Goal: Check status: Check status

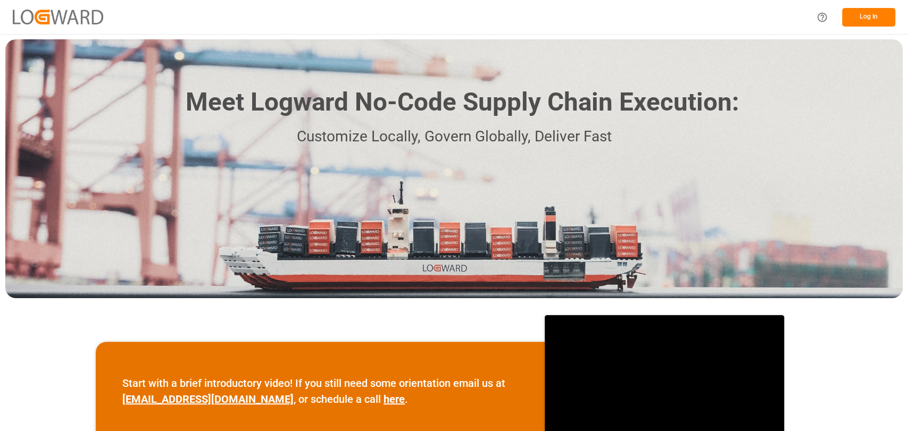
click at [453, 12] on button "Log In" at bounding box center [868, 17] width 53 height 19
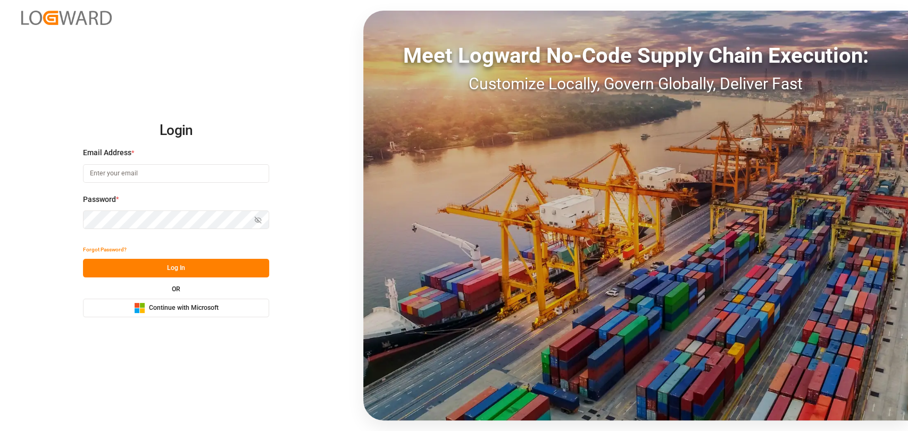
type input "christopher.moffett@leschaco.com"
click at [164, 270] on button "Log In" at bounding box center [176, 268] width 186 height 19
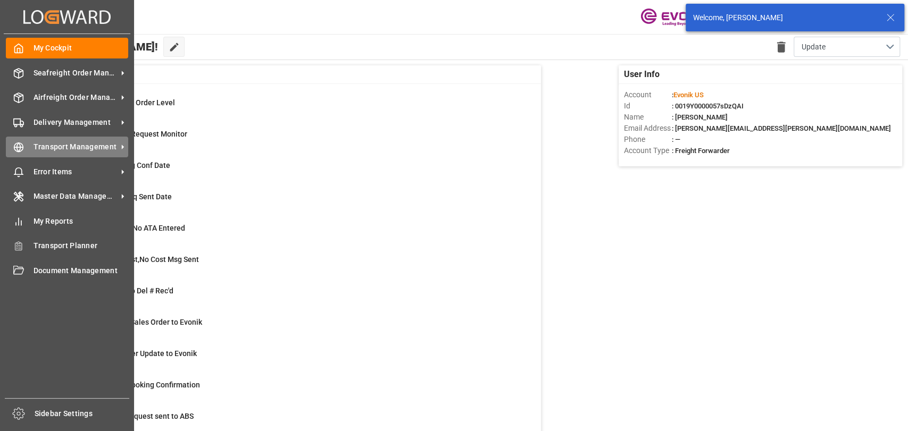
drag, startPoint x: 42, startPoint y: 146, endPoint x: 53, endPoint y: 146, distance: 10.7
click at [42, 146] on span "Transport Management" at bounding box center [76, 147] width 84 height 11
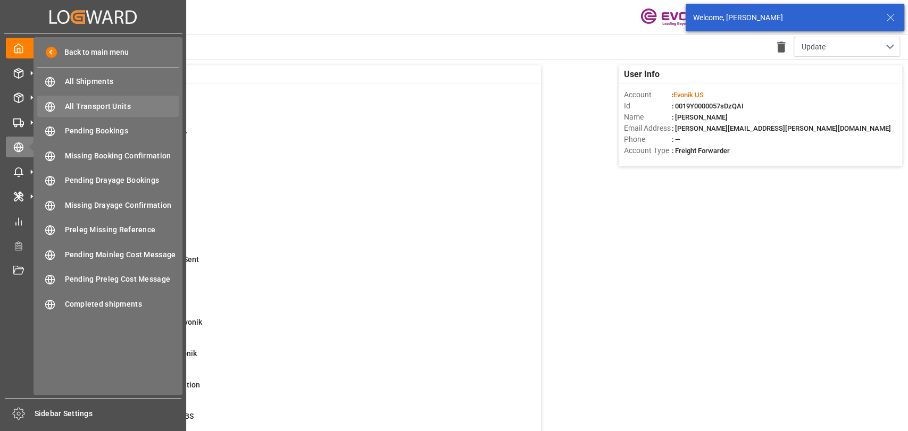
click at [119, 114] on div "All Transport Units All Transport Units" at bounding box center [108, 106] width 142 height 21
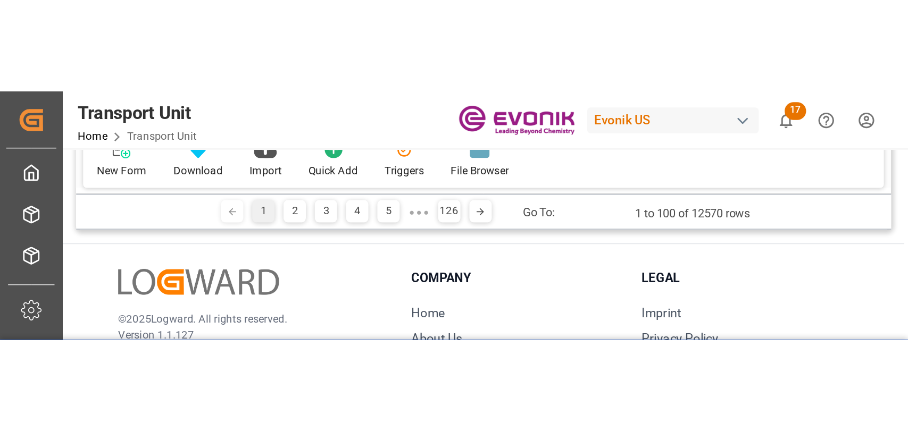
scroll to position [118, 0]
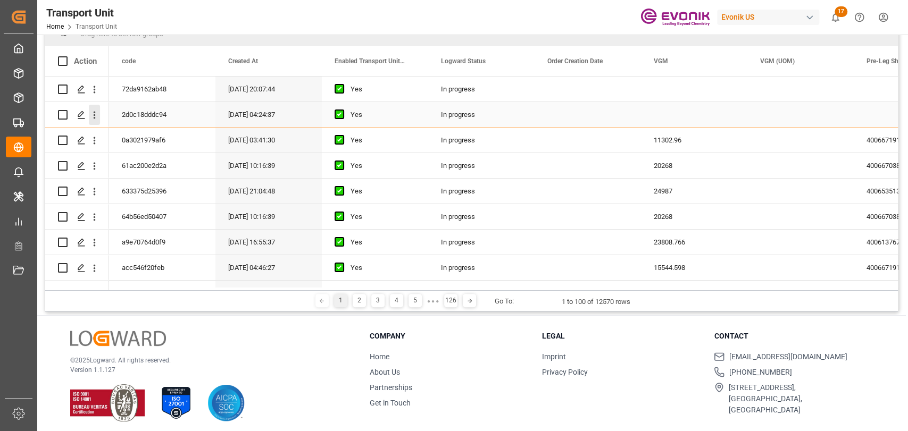
click at [94, 114] on icon "open menu" at bounding box center [94, 115] width 11 height 11
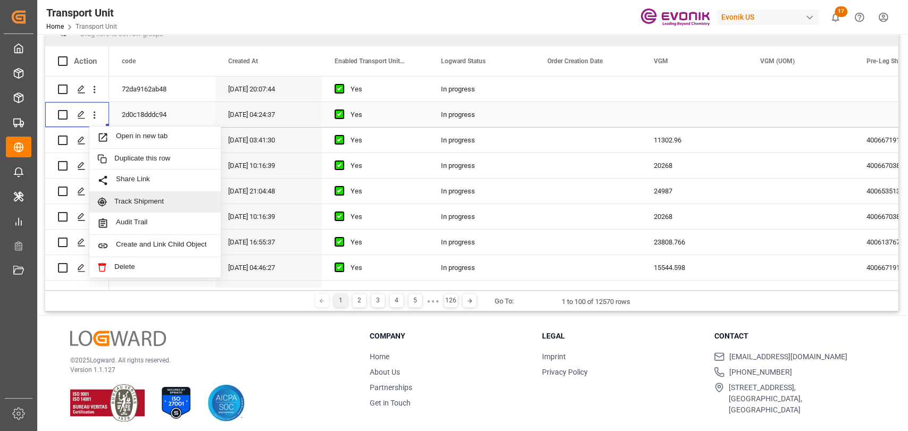
click at [166, 193] on div "Track Shipment" at bounding box center [154, 202] width 131 height 21
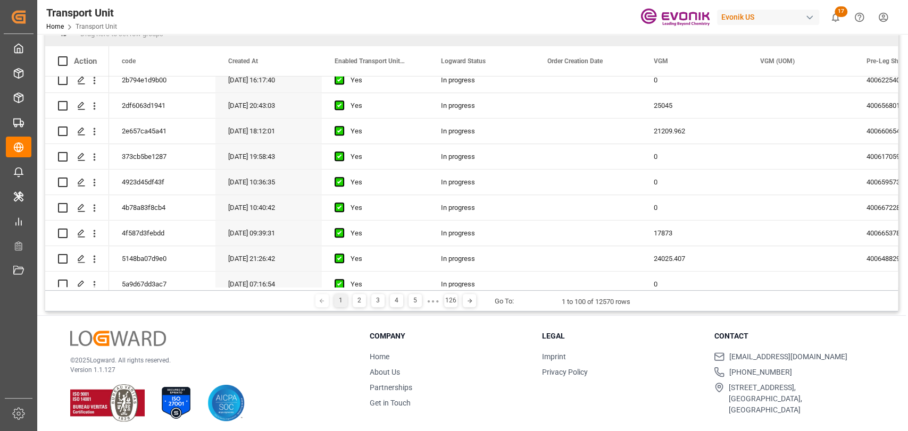
scroll to position [591, 0]
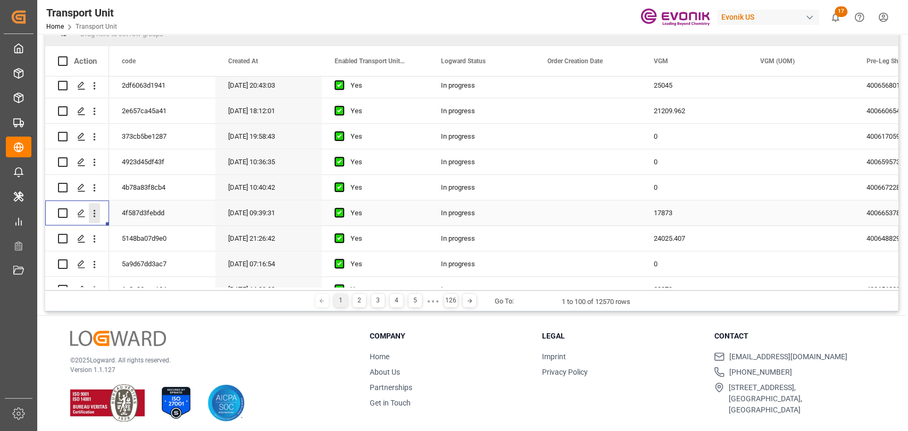
click at [90, 208] on icon "open menu" at bounding box center [94, 213] width 11 height 11
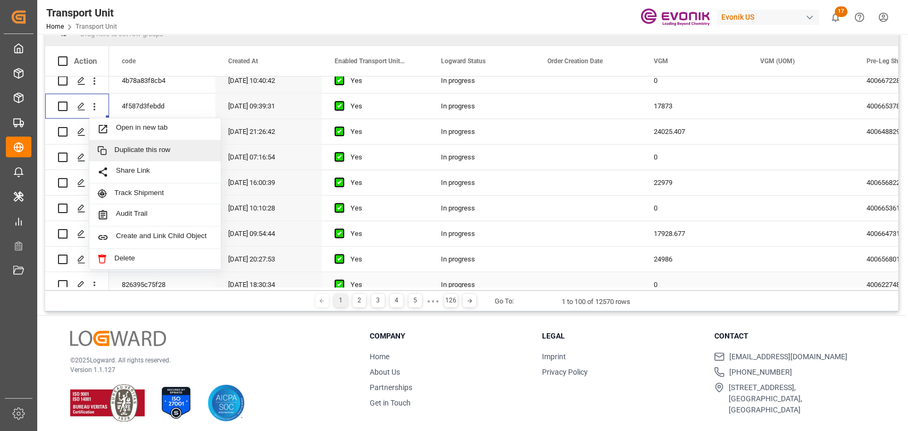
scroll to position [709, 0]
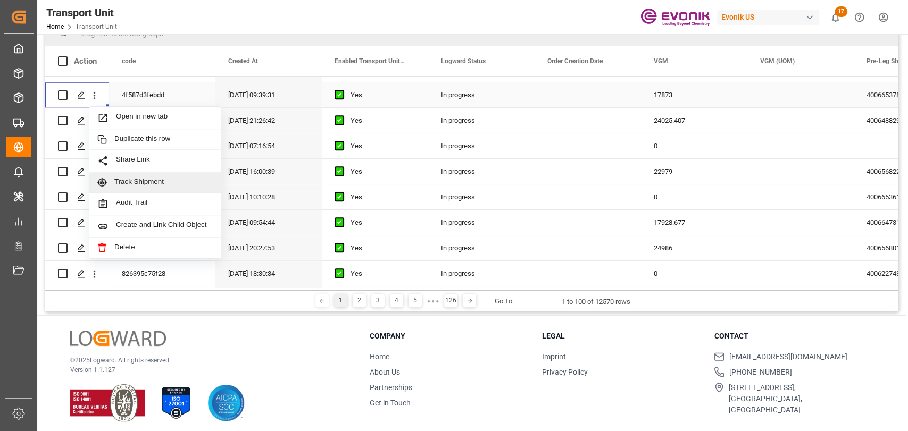
click at [140, 187] on div "Track Shipment" at bounding box center [154, 182] width 131 height 21
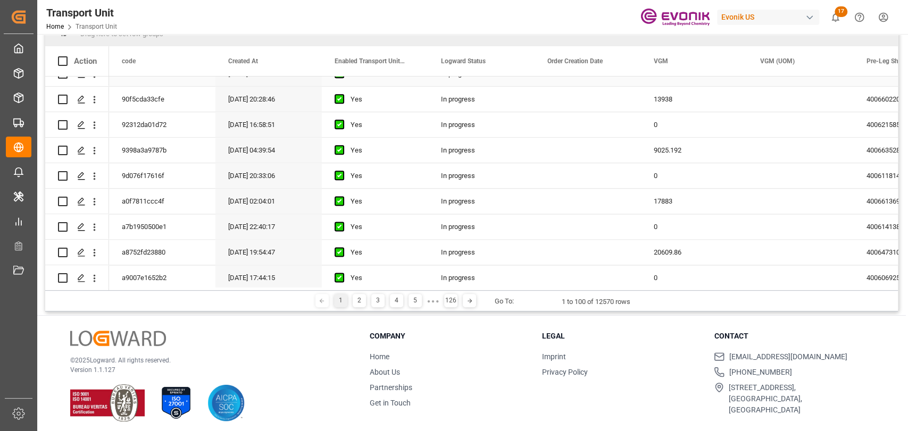
scroll to position [945, 0]
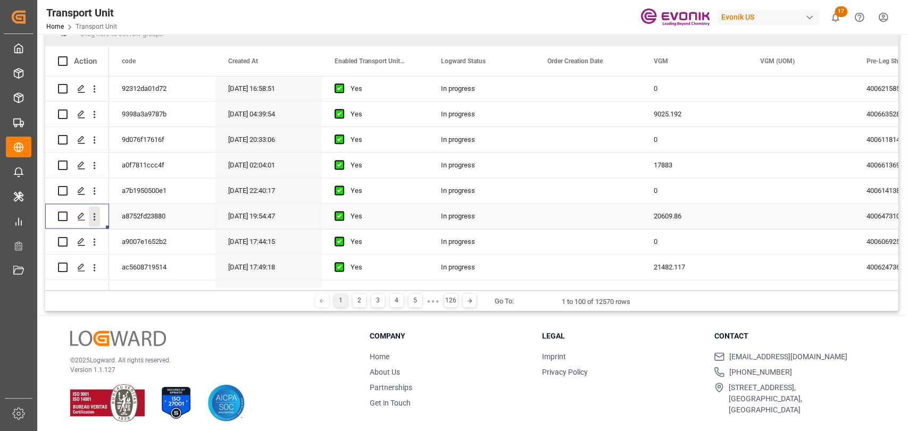
click at [94, 217] on icon "open menu" at bounding box center [95, 216] width 2 height 7
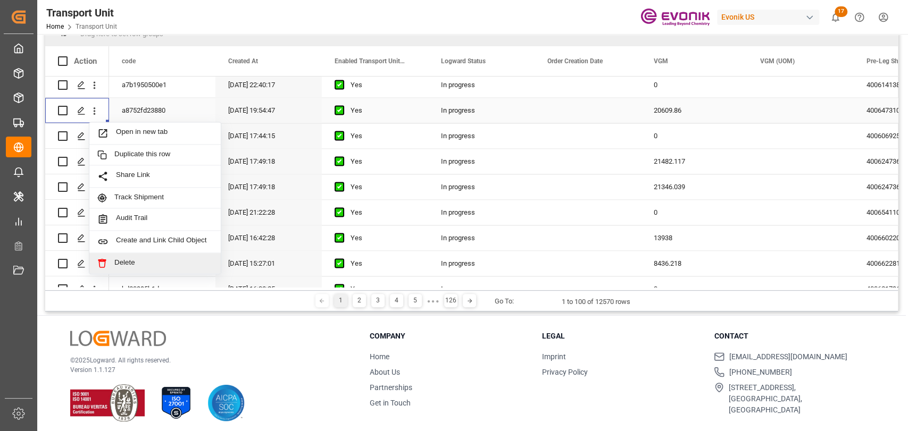
scroll to position [1064, 0]
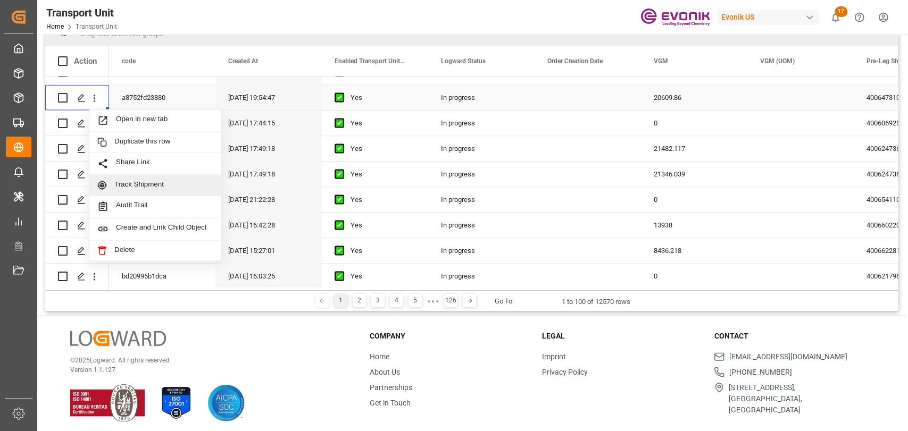
click at [149, 187] on span "Track Shipment" at bounding box center [163, 185] width 98 height 10
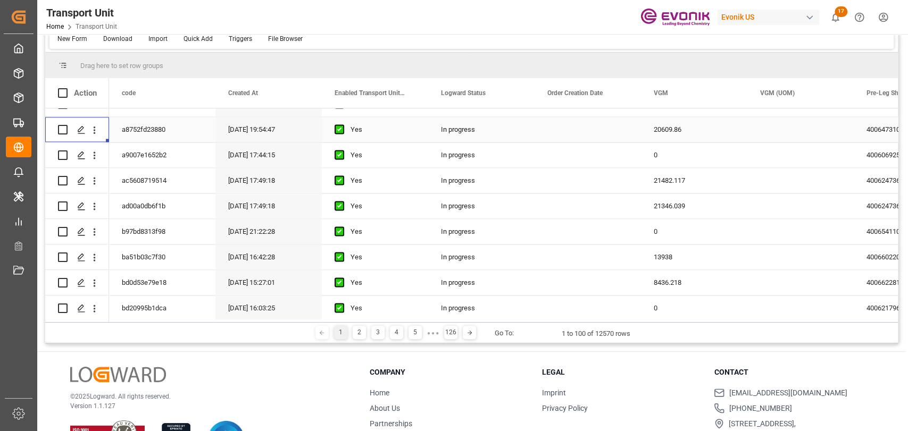
scroll to position [150, 0]
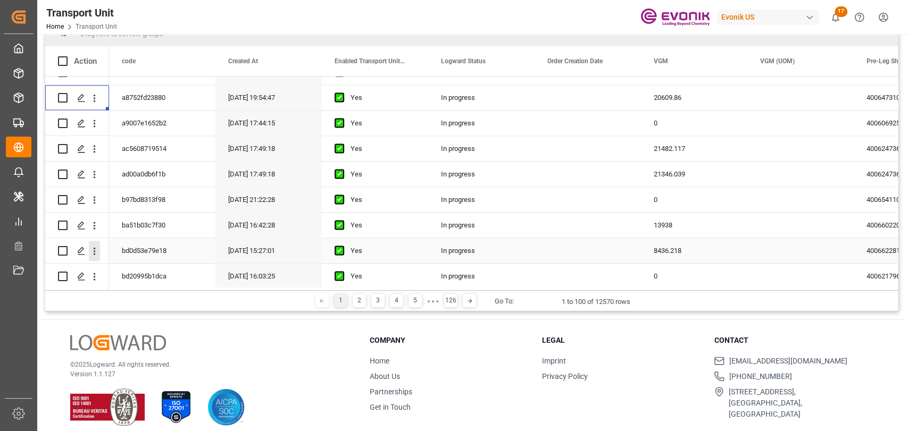
click at [96, 247] on icon "open menu" at bounding box center [94, 251] width 11 height 11
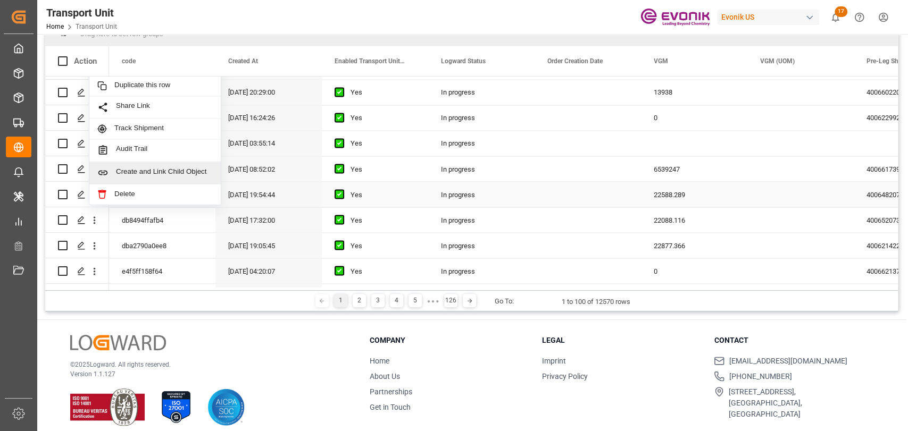
scroll to position [1300, 0]
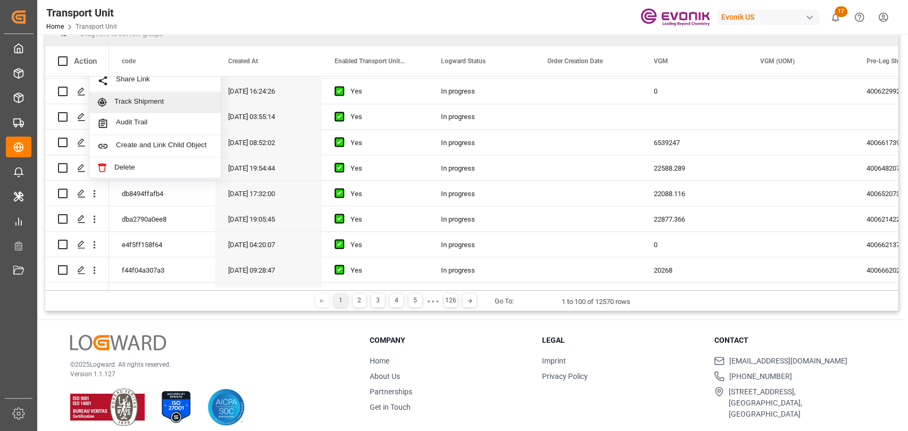
click at [132, 103] on span "Track Shipment" at bounding box center [163, 102] width 98 height 10
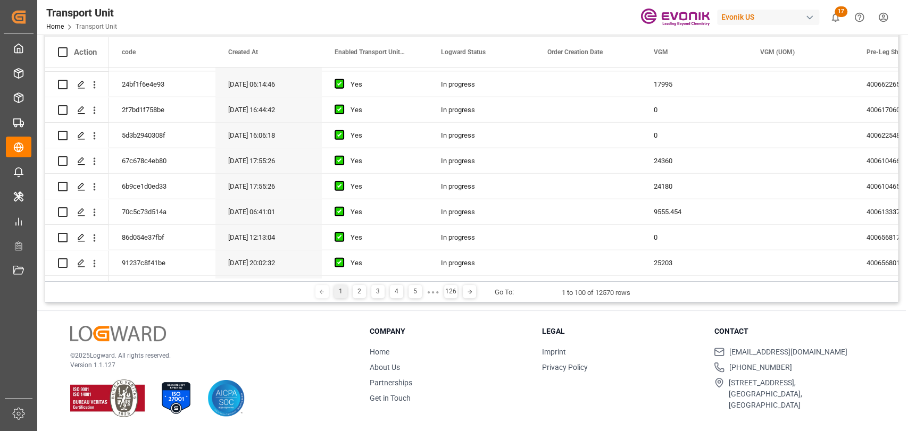
scroll to position [1786, 0]
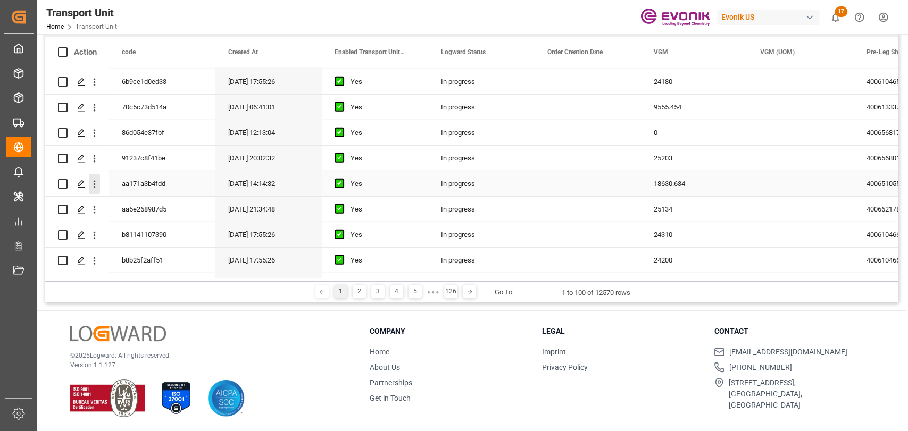
click at [91, 181] on icon "open menu" at bounding box center [94, 184] width 11 height 11
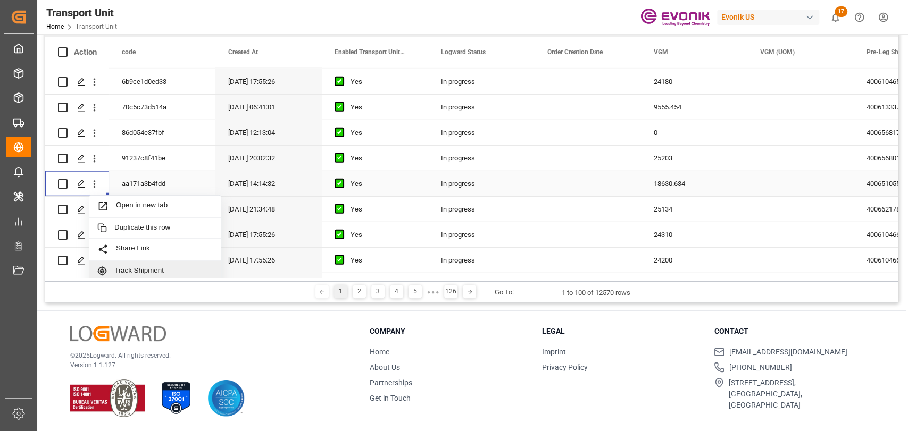
click at [147, 264] on div "Track Shipment" at bounding box center [154, 271] width 131 height 21
click at [92, 230] on icon "open menu" at bounding box center [94, 235] width 11 height 11
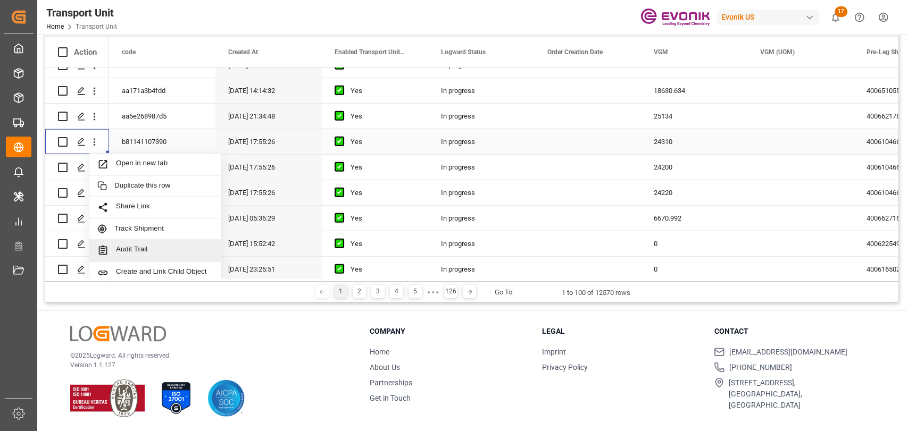
scroll to position [1904, 0]
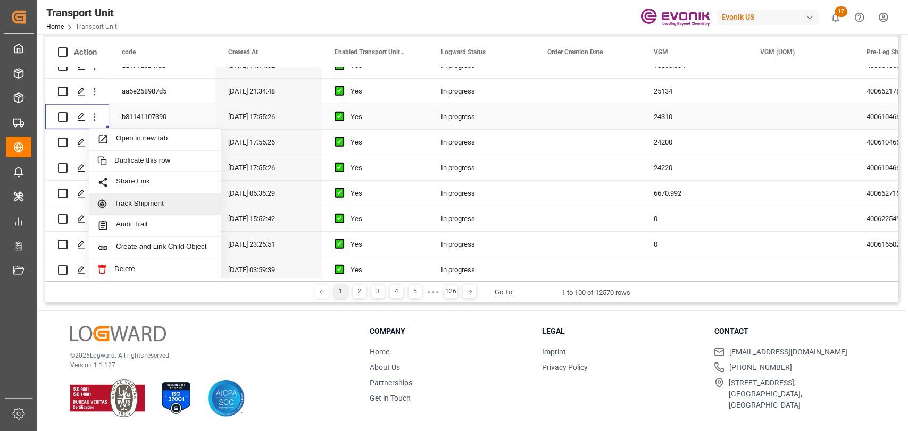
click at [140, 202] on span "Track Shipment" at bounding box center [163, 205] width 98 height 10
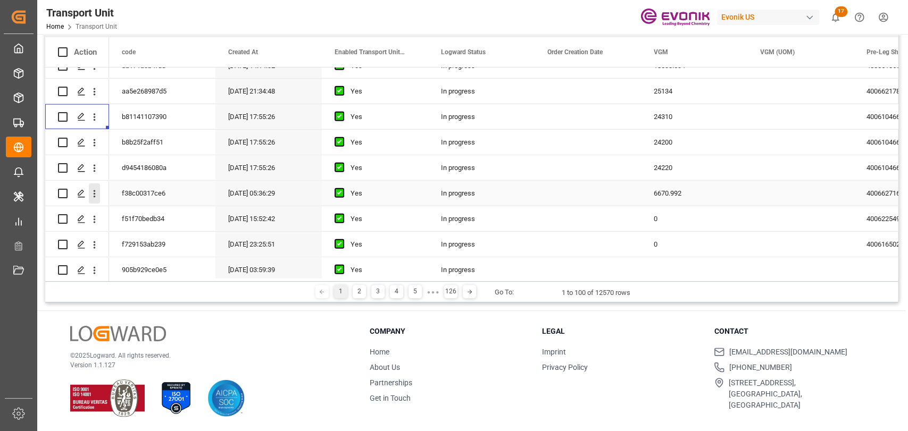
click at [92, 200] on button "open menu" at bounding box center [94, 194] width 11 height 20
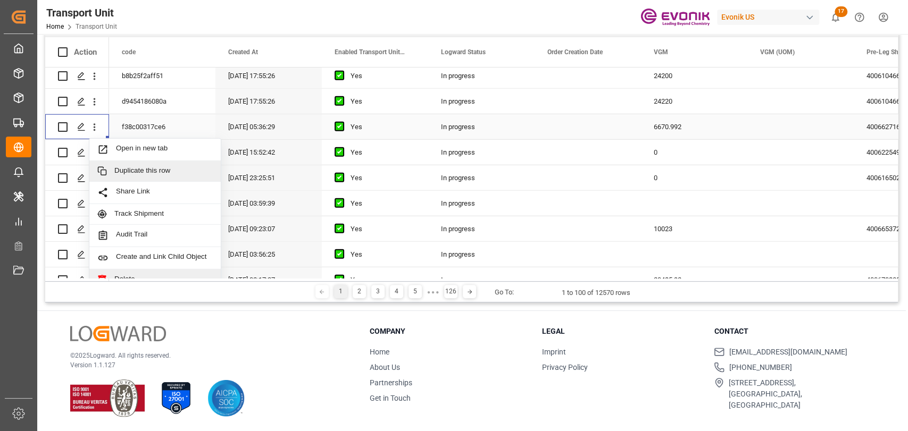
scroll to position [2022, 0]
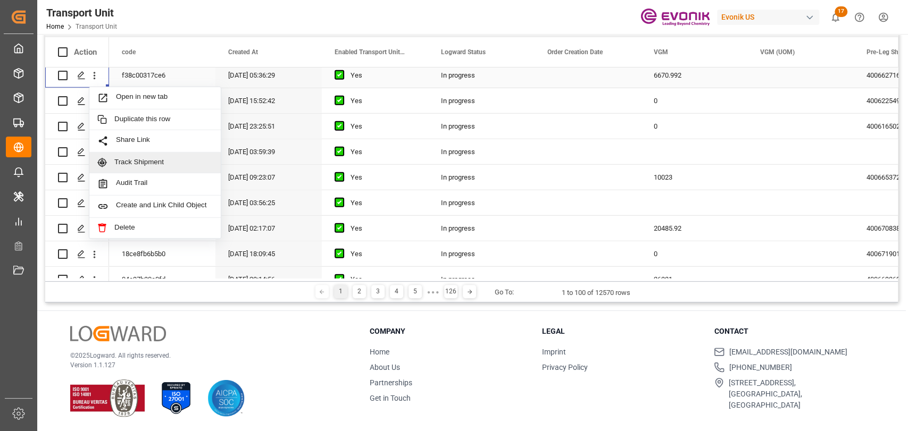
click at [149, 159] on span "Track Shipment" at bounding box center [163, 163] width 98 height 10
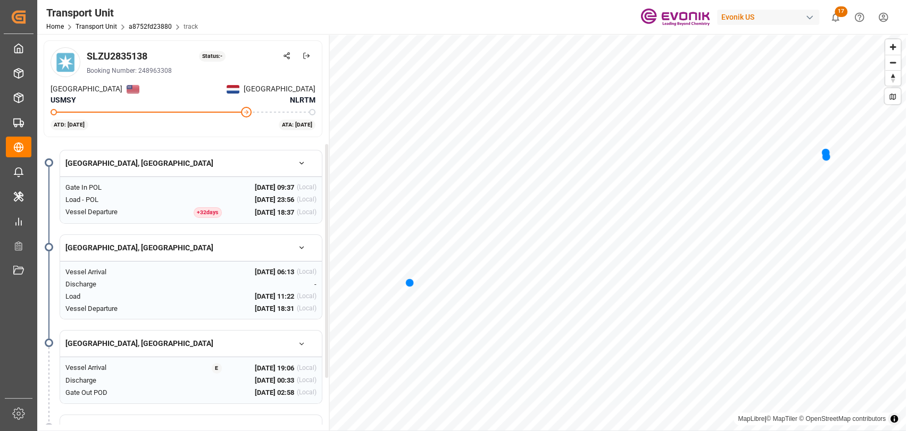
click at [196, 207] on div "+ 32 day s" at bounding box center [208, 212] width 28 height 11
click at [255, 209] on span "05 Feb 2025 18:37" at bounding box center [274, 212] width 39 height 11
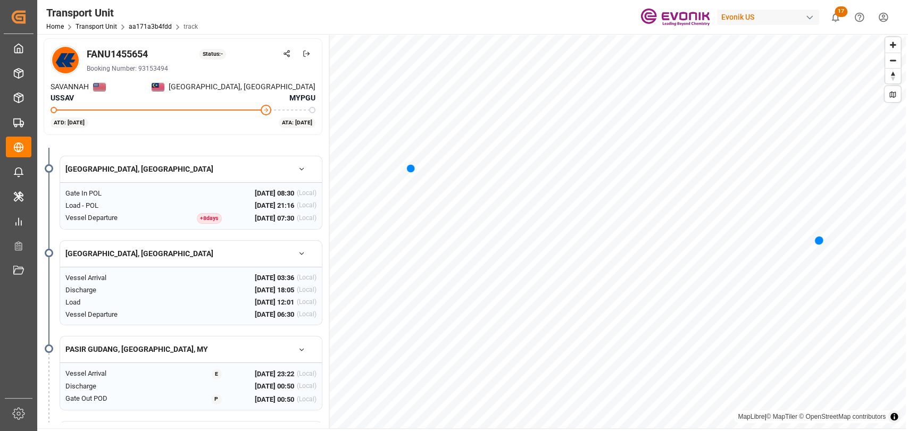
scroll to position [179, 0]
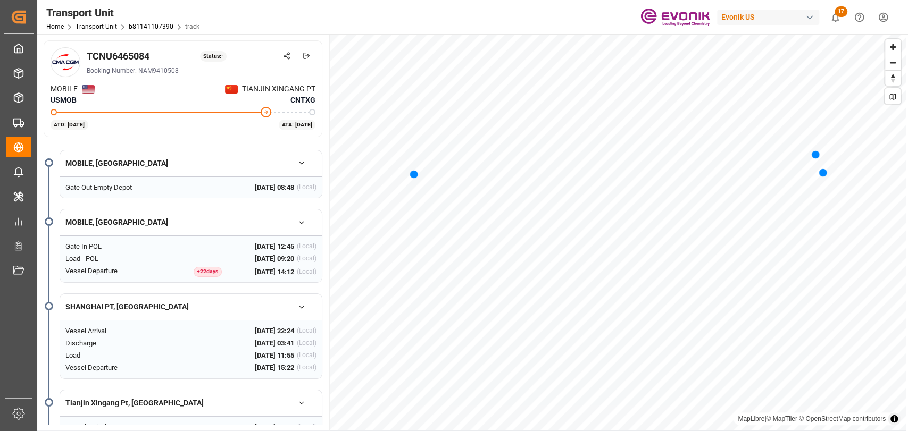
click at [519, 6] on div "Transport Unit Home Transport Unit b81141107390 track Evonik US 17 Notification…" at bounding box center [469, 17] width 878 height 34
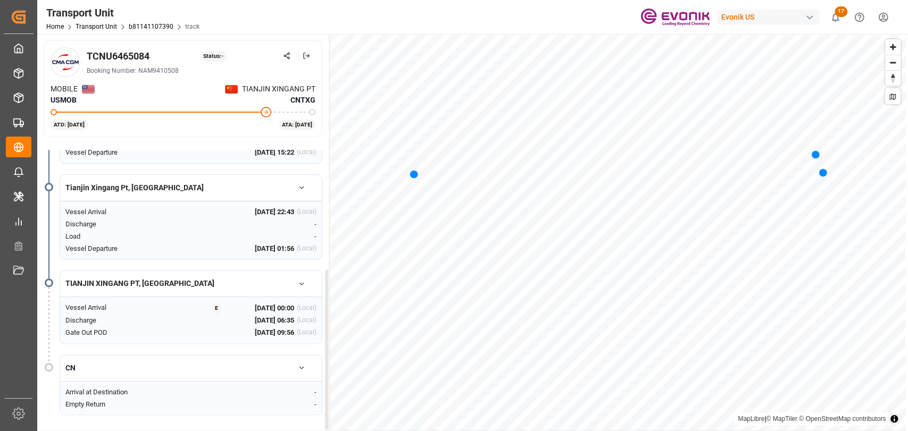
scroll to position [118, 0]
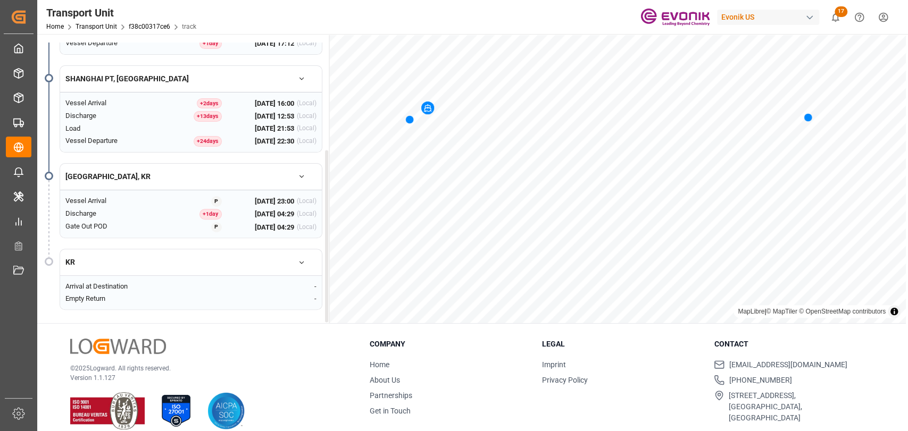
scroll to position [118, 0]
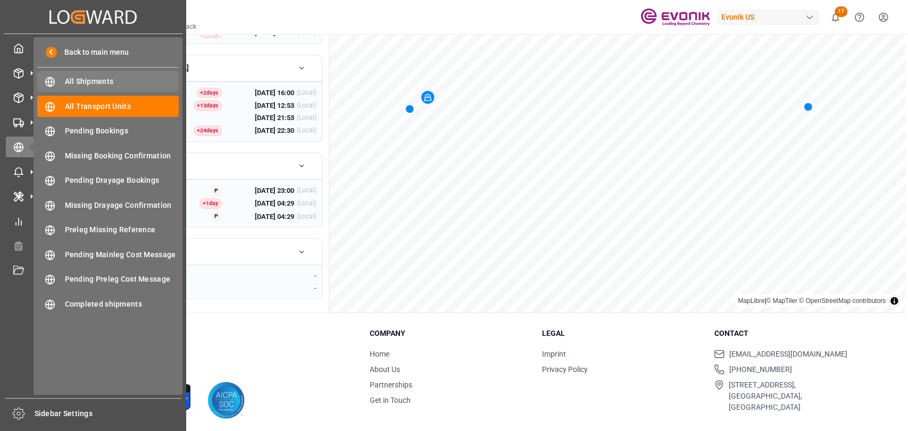
click at [86, 81] on span "All Shipments" at bounding box center [122, 81] width 114 height 11
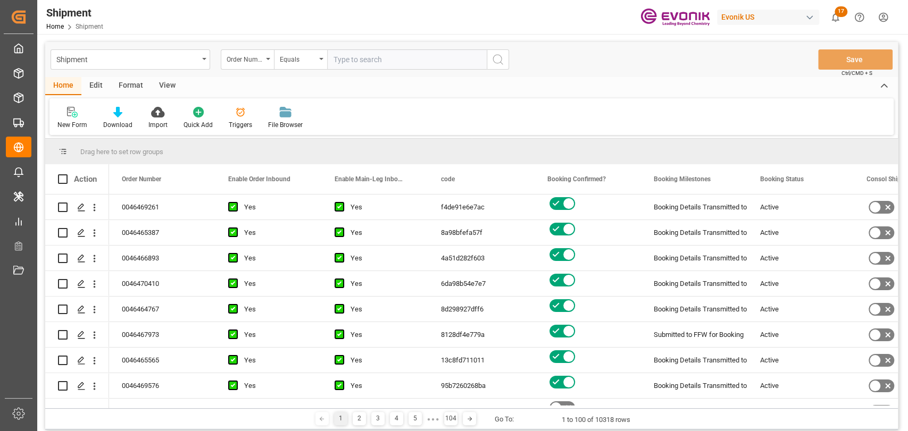
click at [268, 61] on div "Order Number" at bounding box center [247, 59] width 53 height 20
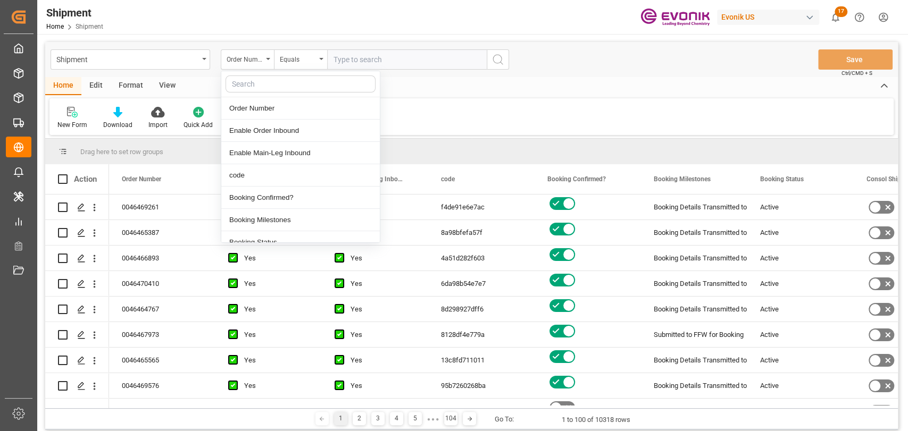
type input "m"
drag, startPoint x: 260, startPoint y: 124, endPoint x: 333, endPoint y: 93, distance: 79.1
click at [261, 125] on div "Enable Main-Leg Inbound" at bounding box center [300, 131] width 159 height 22
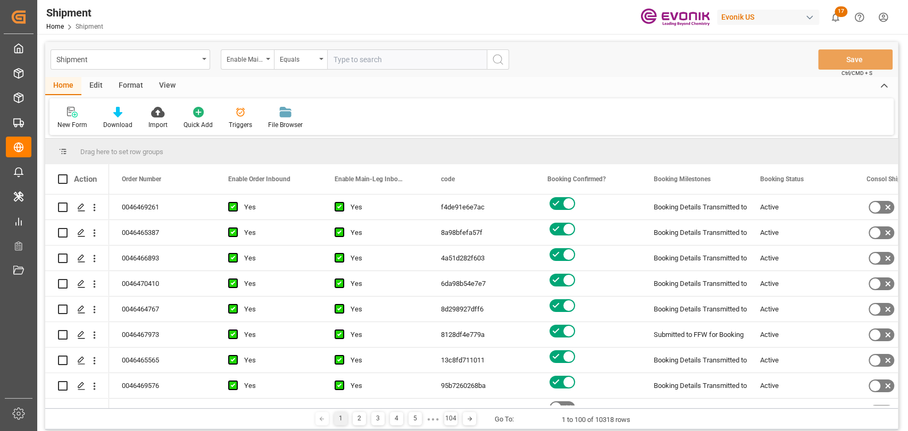
click at [383, 61] on input "text" at bounding box center [407, 59] width 160 height 20
paste input "4006662011"
type input "4006662011"
click at [499, 68] on button "search button" at bounding box center [498, 59] width 22 height 20
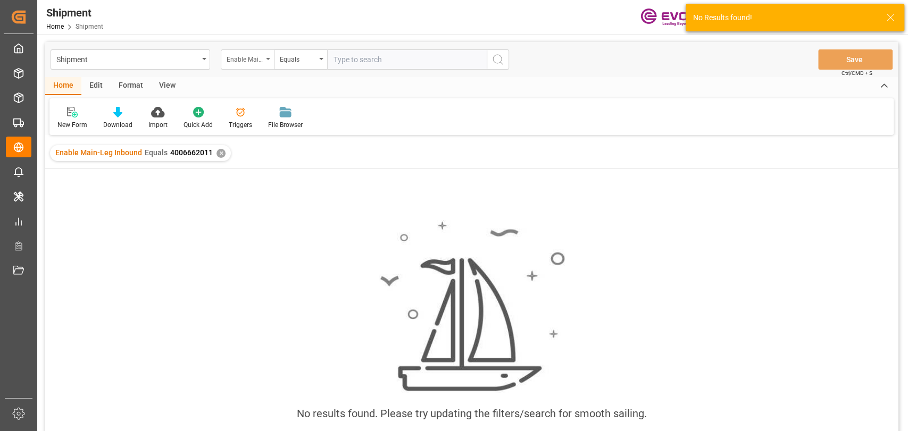
click at [268, 62] on div "Enable Main-Leg Inbound" at bounding box center [247, 59] width 53 height 20
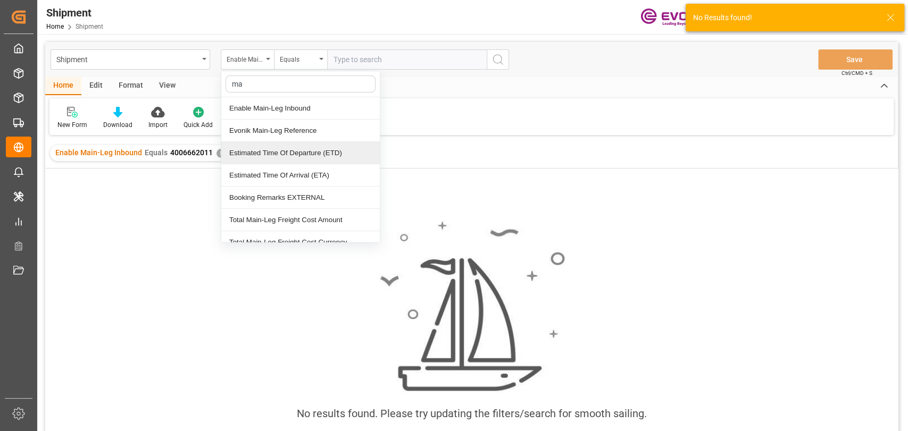
type input "mai"
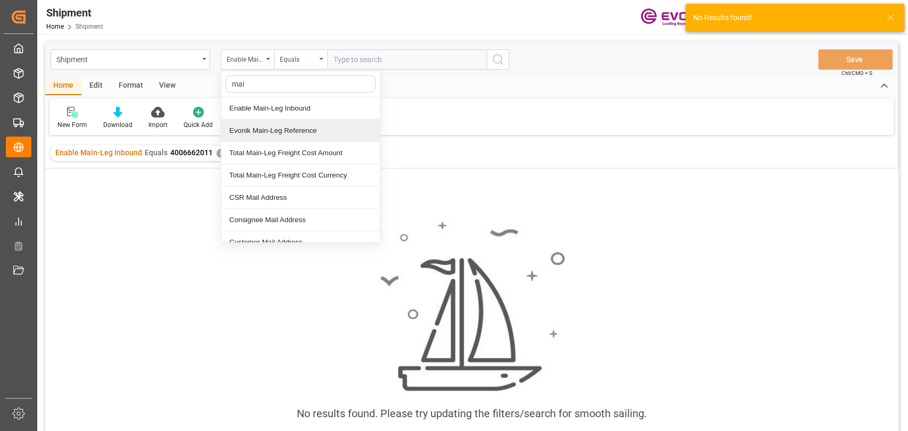
click at [280, 135] on div "Evonik Main-Leg Reference" at bounding box center [300, 131] width 159 height 22
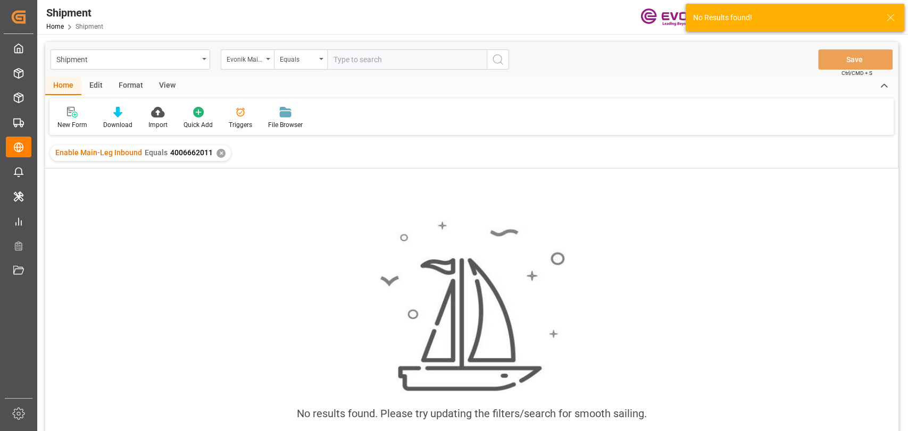
click at [411, 63] on input "text" at bounding box center [407, 59] width 160 height 20
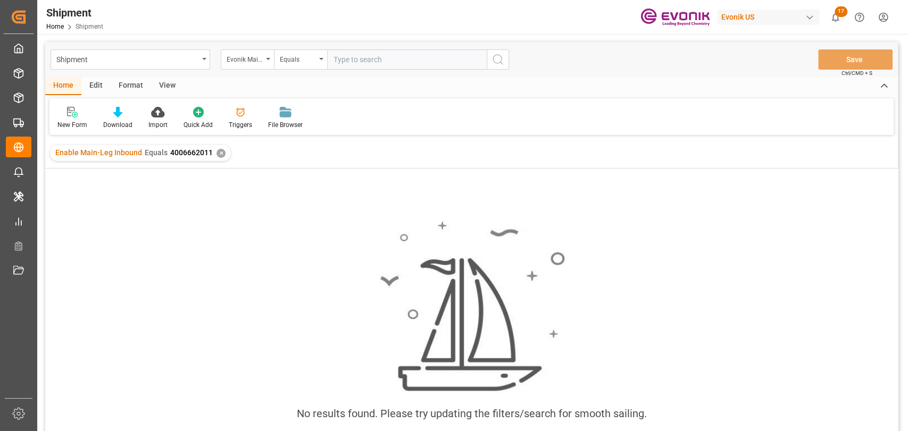
paste input "4006662011"
type input "4006662011"
click at [500, 61] on icon "search button" at bounding box center [498, 59] width 13 height 13
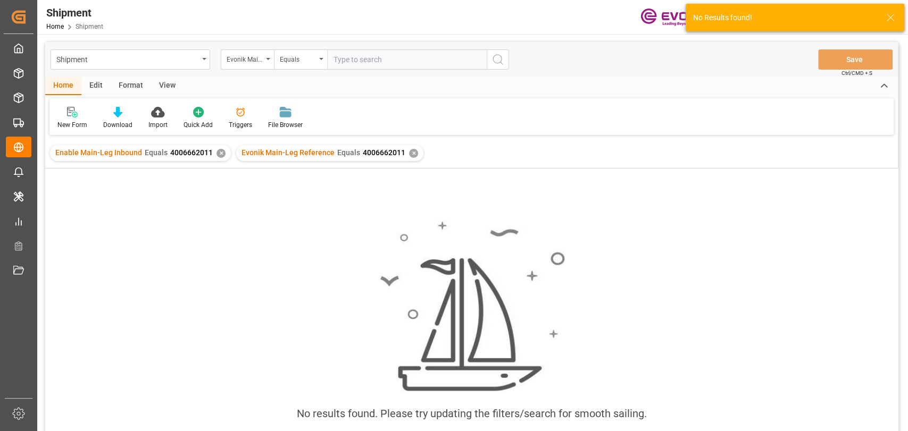
click at [219, 154] on div "✕" at bounding box center [221, 153] width 9 height 9
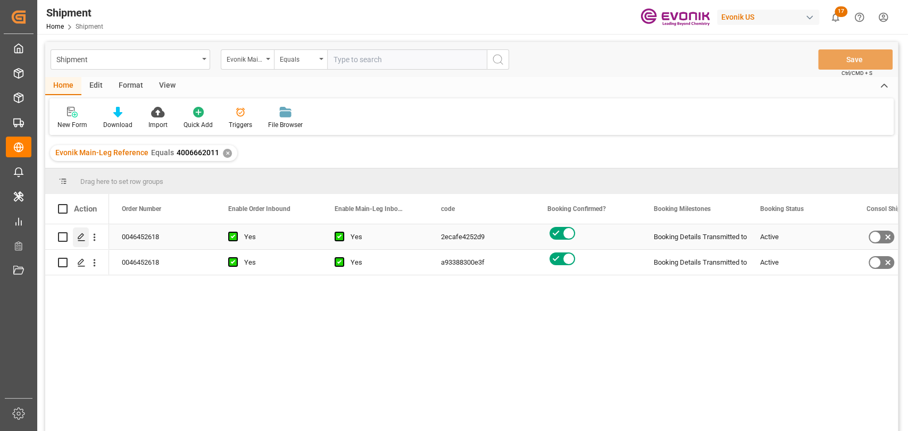
click at [79, 231] on div "Press SPACE to select this row." at bounding box center [81, 238] width 16 height 20
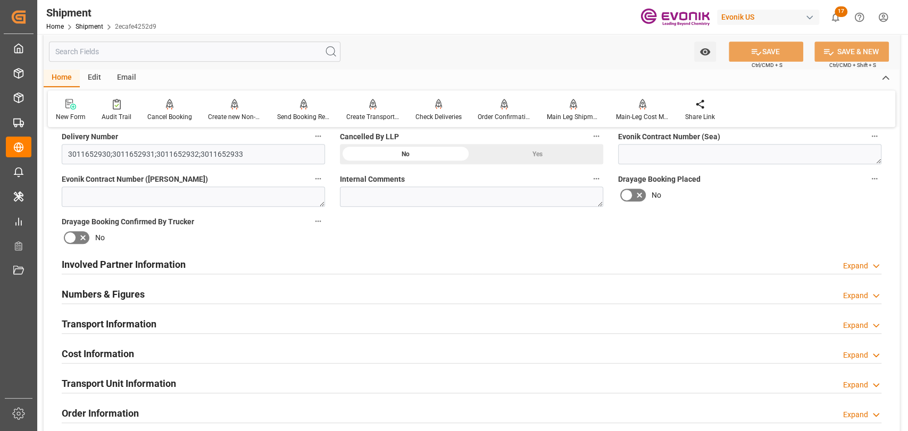
scroll to position [591, 0]
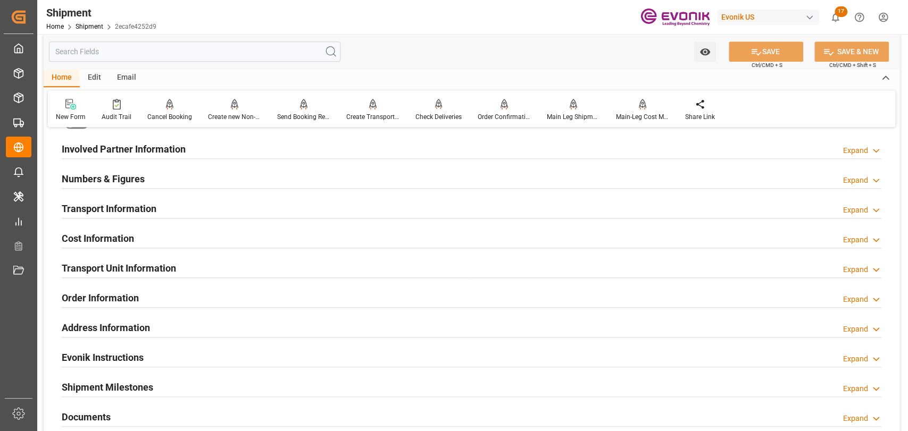
click at [139, 295] on div "Order Information Expand" at bounding box center [472, 297] width 820 height 20
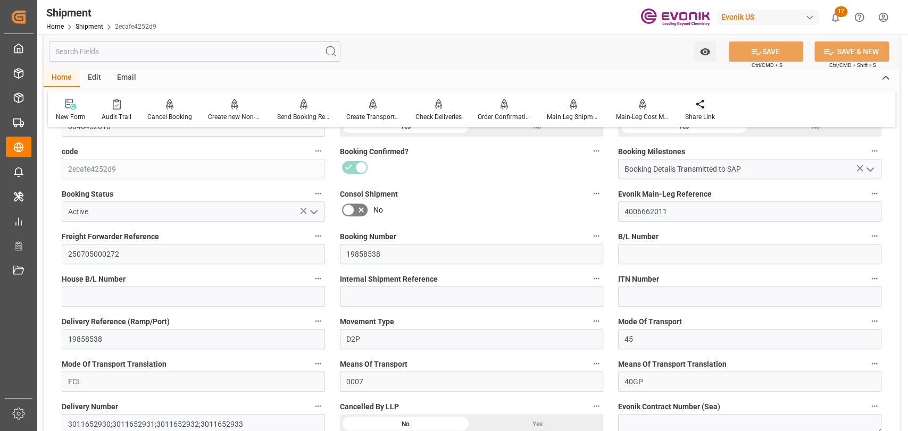
scroll to position [354, 0]
